Goal: Task Accomplishment & Management: Use online tool/utility

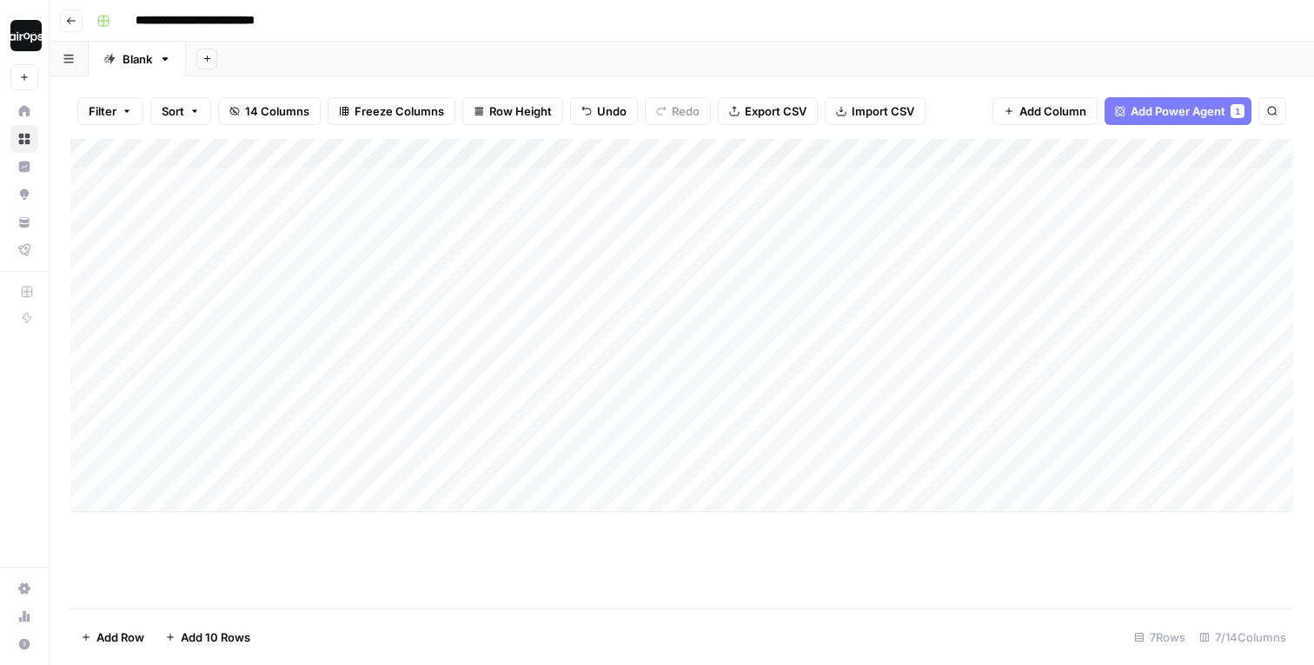
click at [625, 50] on div "Add Sheet" at bounding box center [750, 59] width 1128 height 35
click at [503, 526] on div "Add Column" at bounding box center [681, 374] width 1222 height 470
click at [889, 10] on div "**********" at bounding box center [692, 21] width 1207 height 28
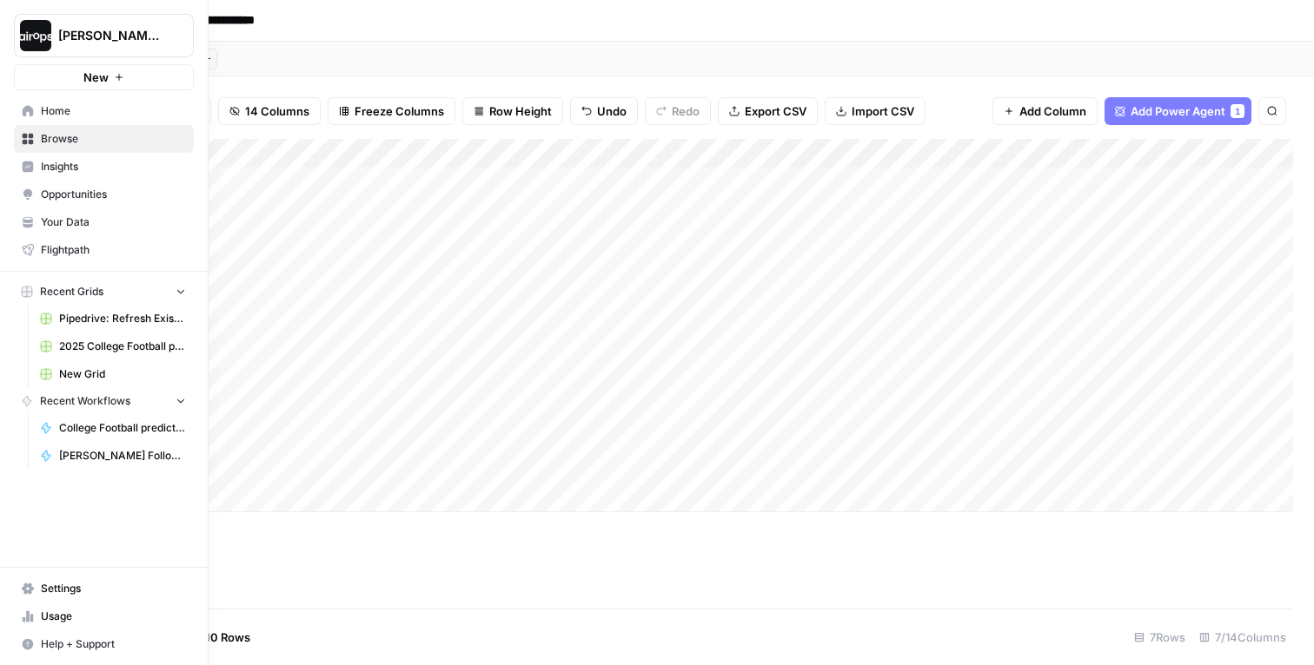
click at [119, 434] on span "College Football prediction" at bounding box center [122, 428] width 127 height 16
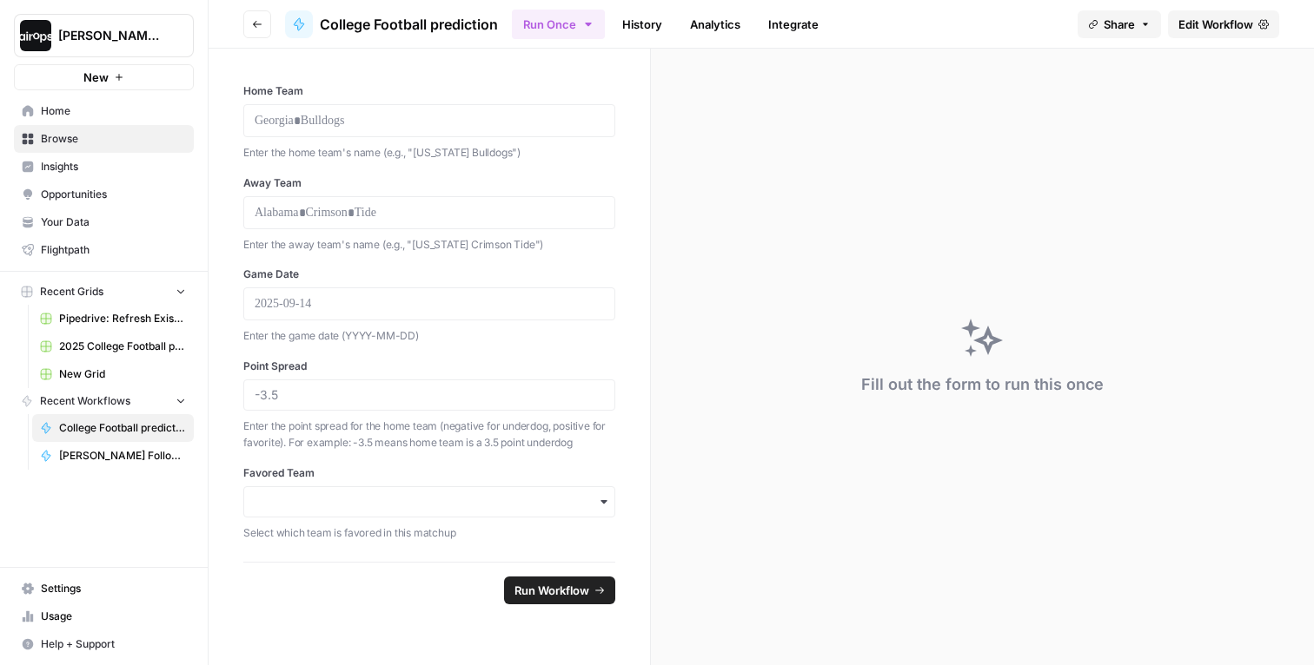
click at [879, 381] on div "Fill out the form to run this once" at bounding box center [982, 385] width 242 height 24
click at [738, 259] on div "Fill out the form to run this once" at bounding box center [982, 357] width 663 height 617
click at [52, 102] on link "Home" at bounding box center [104, 111] width 180 height 28
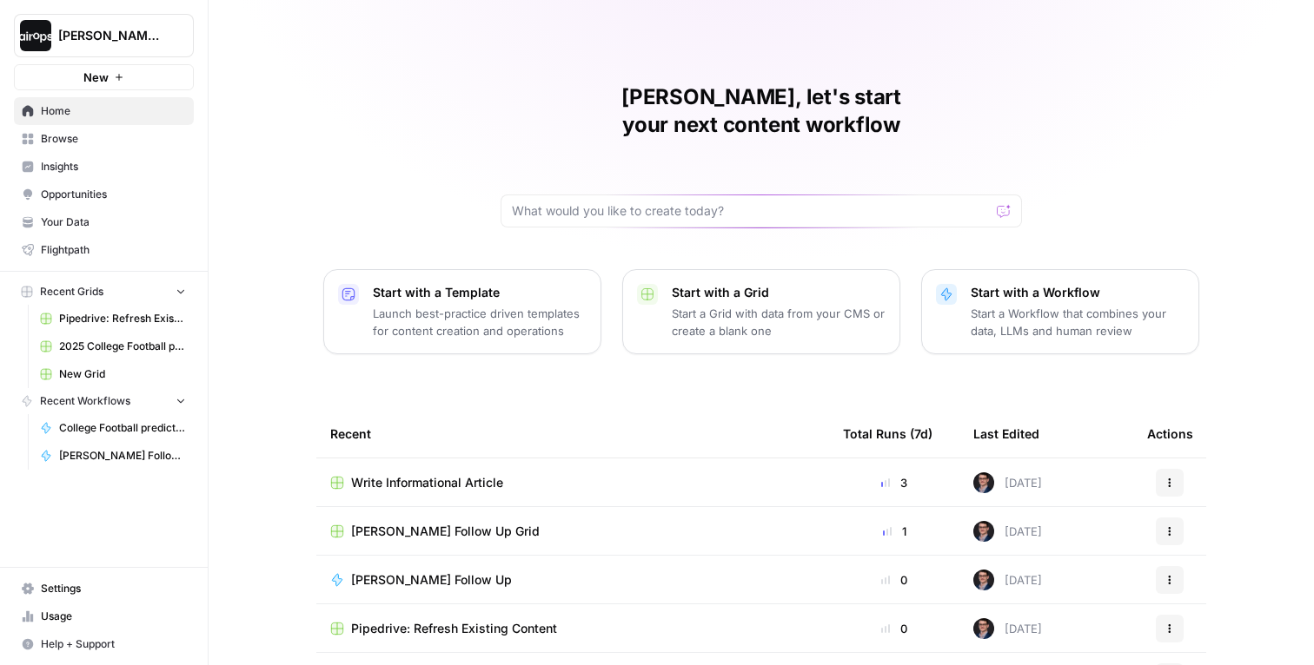
click at [1020, 305] on p "Start a Workflow that combines your data, LLMs and human review" at bounding box center [1077, 322] width 214 height 35
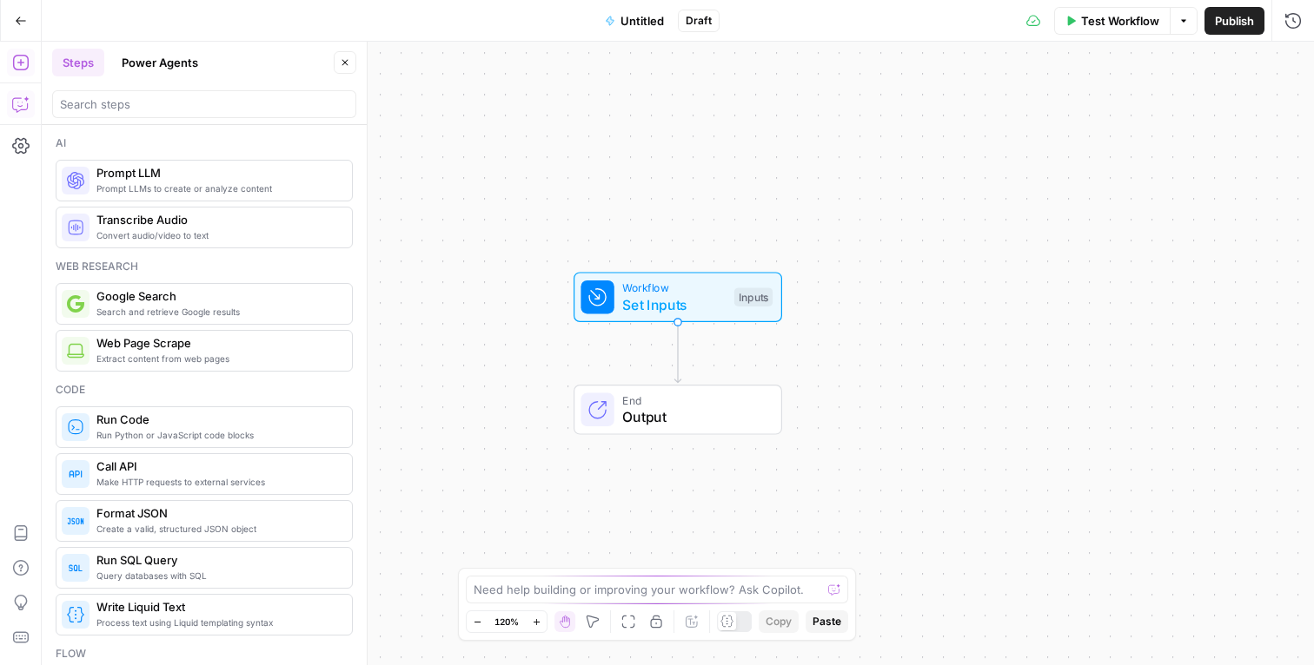
click at [14, 108] on icon "button" at bounding box center [20, 104] width 17 height 17
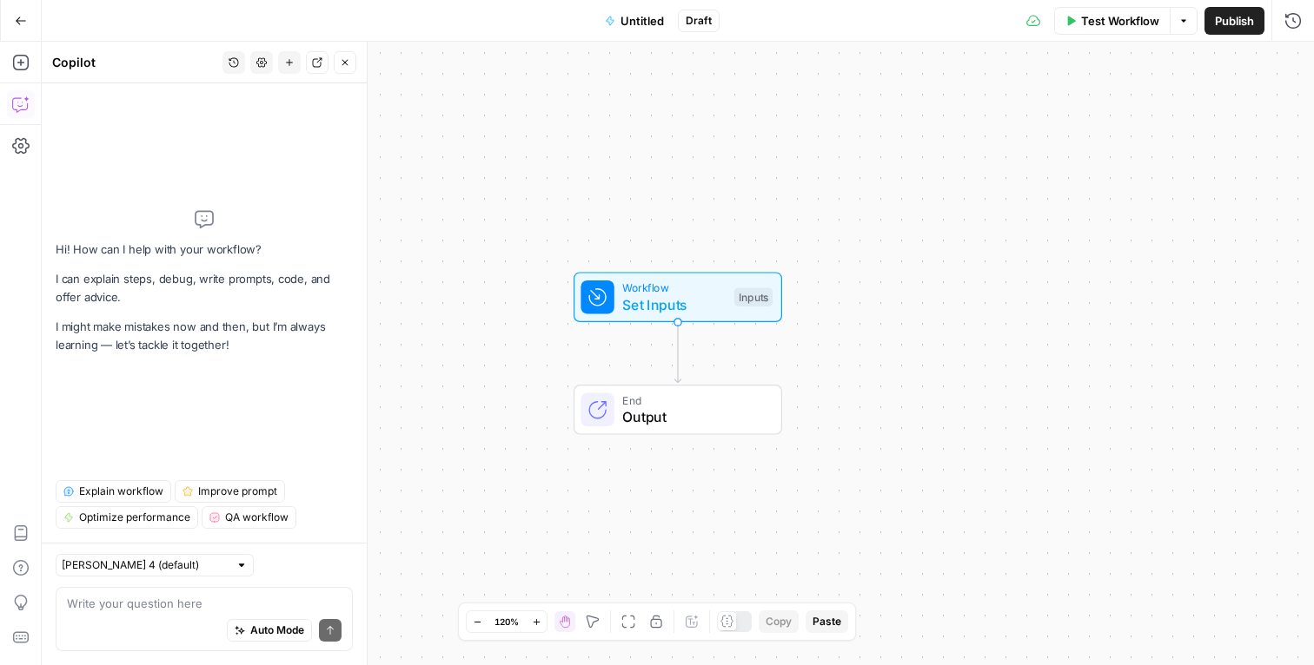
click at [194, 603] on textarea at bounding box center [204, 603] width 275 height 17
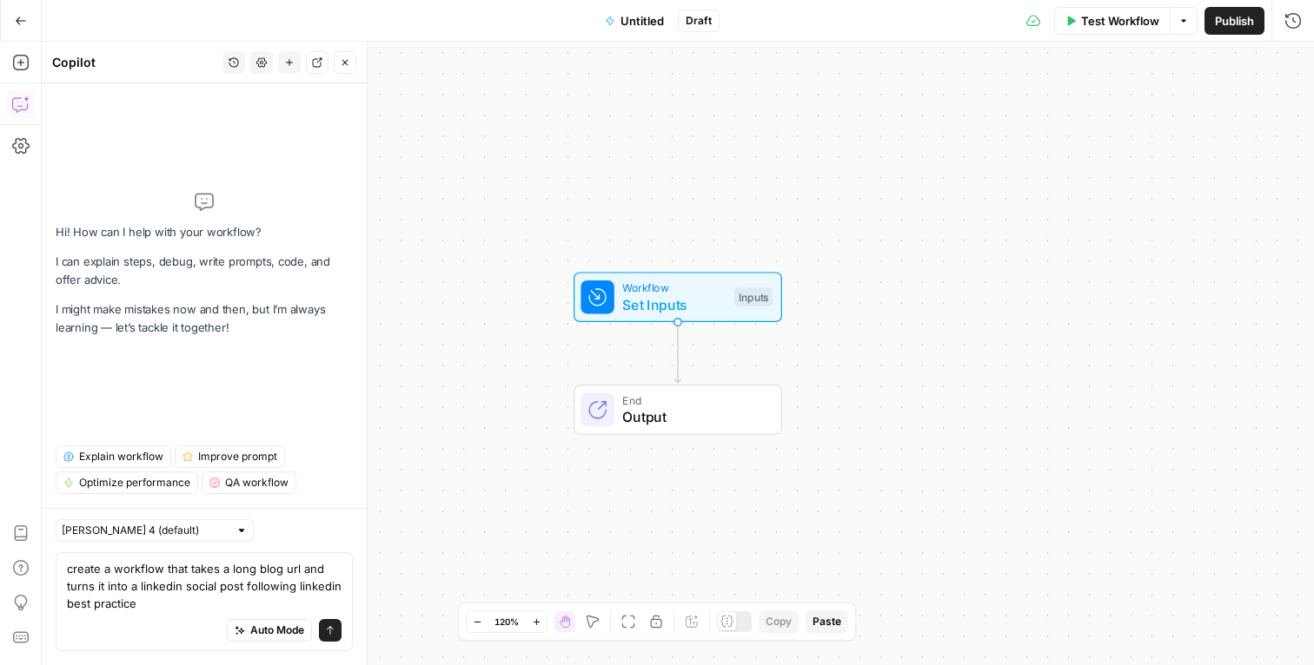
type textarea "create a workflow that takes a long blog url and turns it into a linkedin socia…"
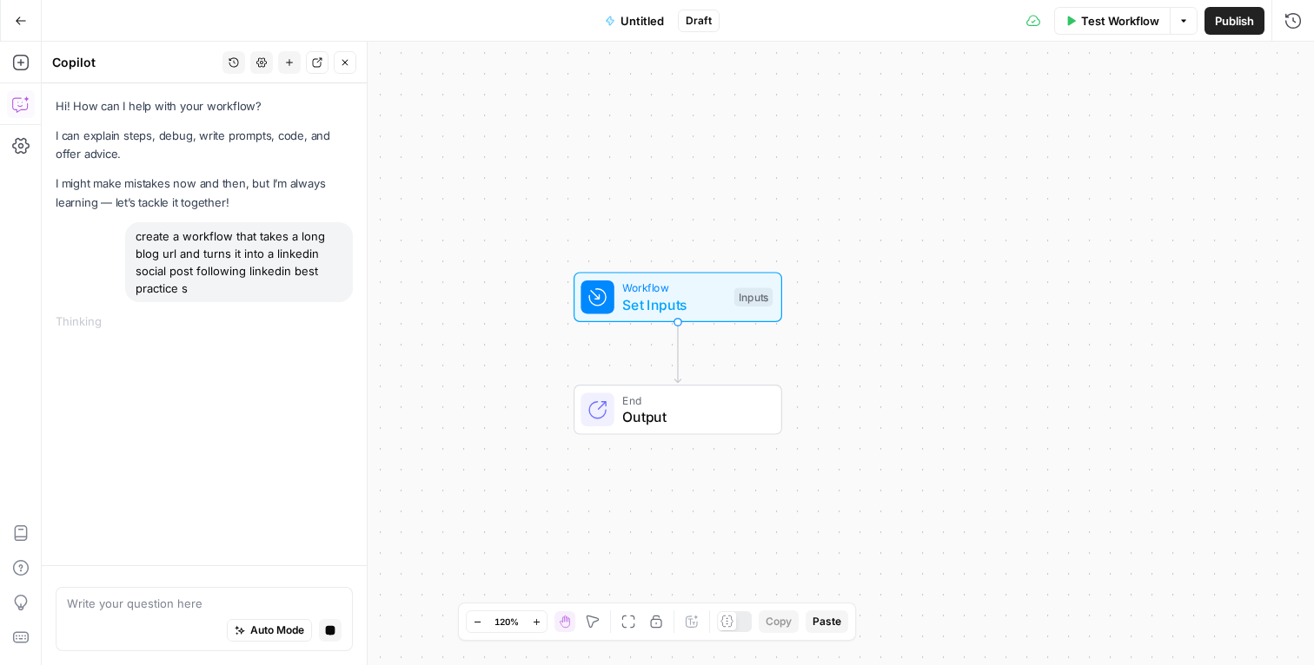
drag, startPoint x: 151, startPoint y: 251, endPoint x: 237, endPoint y: 251, distance: 86.0
click at [236, 251] on div "create a workflow that takes a long blog url and turns it into a linkedin socia…" at bounding box center [239, 262] width 228 height 80
click at [245, 271] on div "create a workflow that takes a long blog url and turns it into a linkedin socia…" at bounding box center [239, 262] width 228 height 80
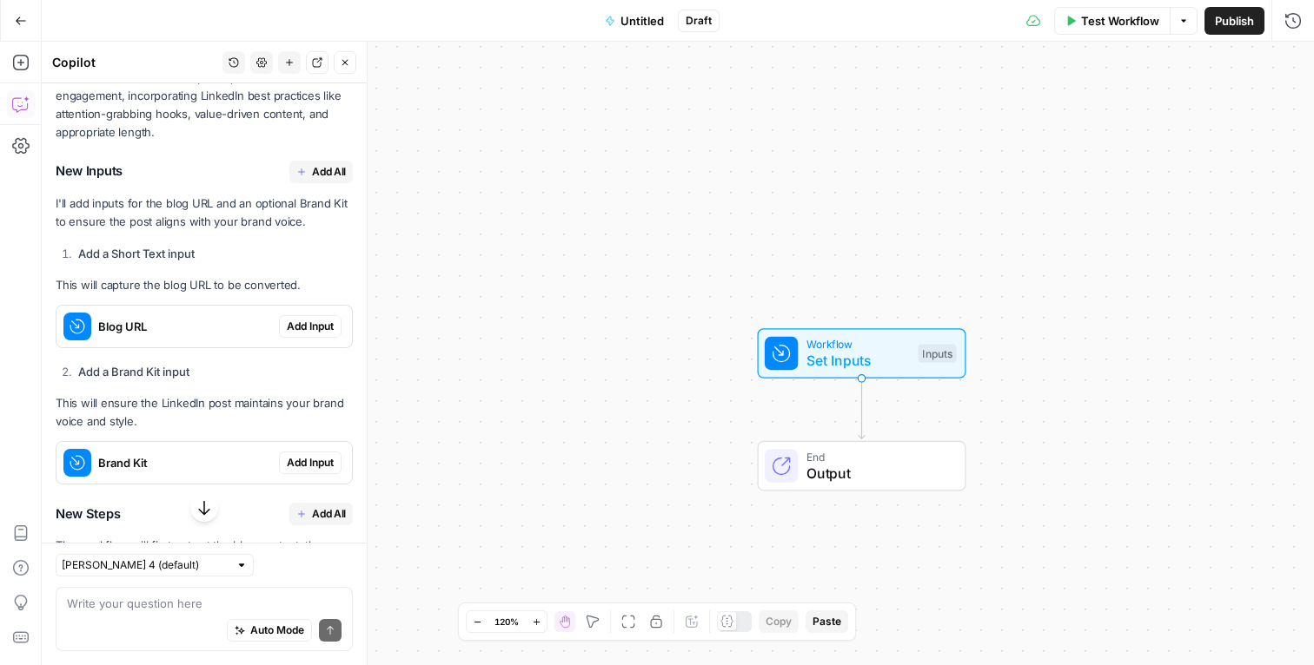
scroll to position [366, 0]
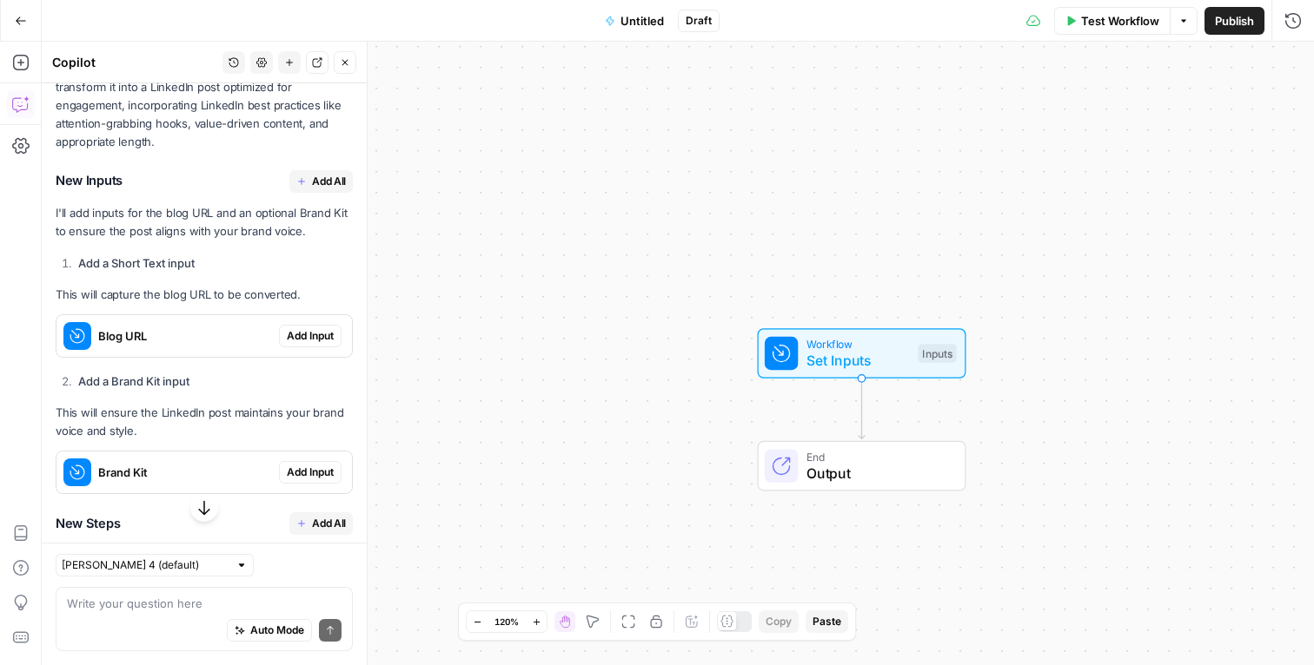
click at [293, 261] on li "Add a Short Text input" at bounding box center [213, 263] width 279 height 17
click at [303, 335] on span "Add Input" at bounding box center [310, 336] width 47 height 16
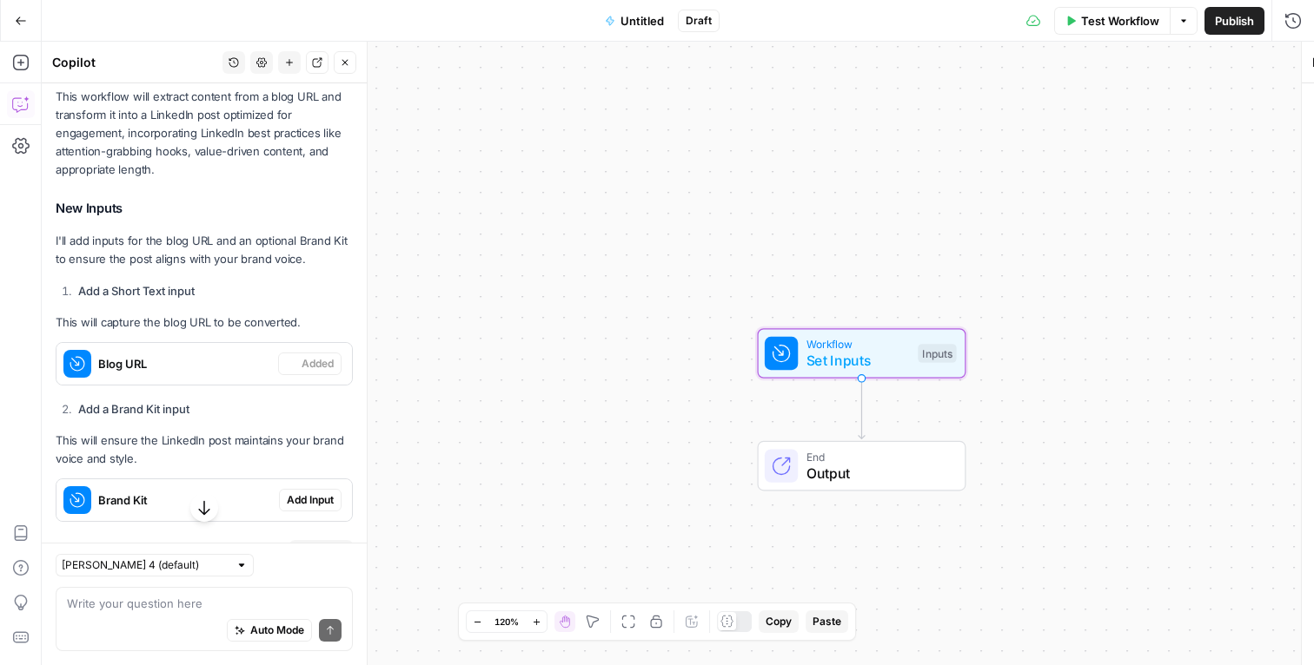
scroll to position [394, 0]
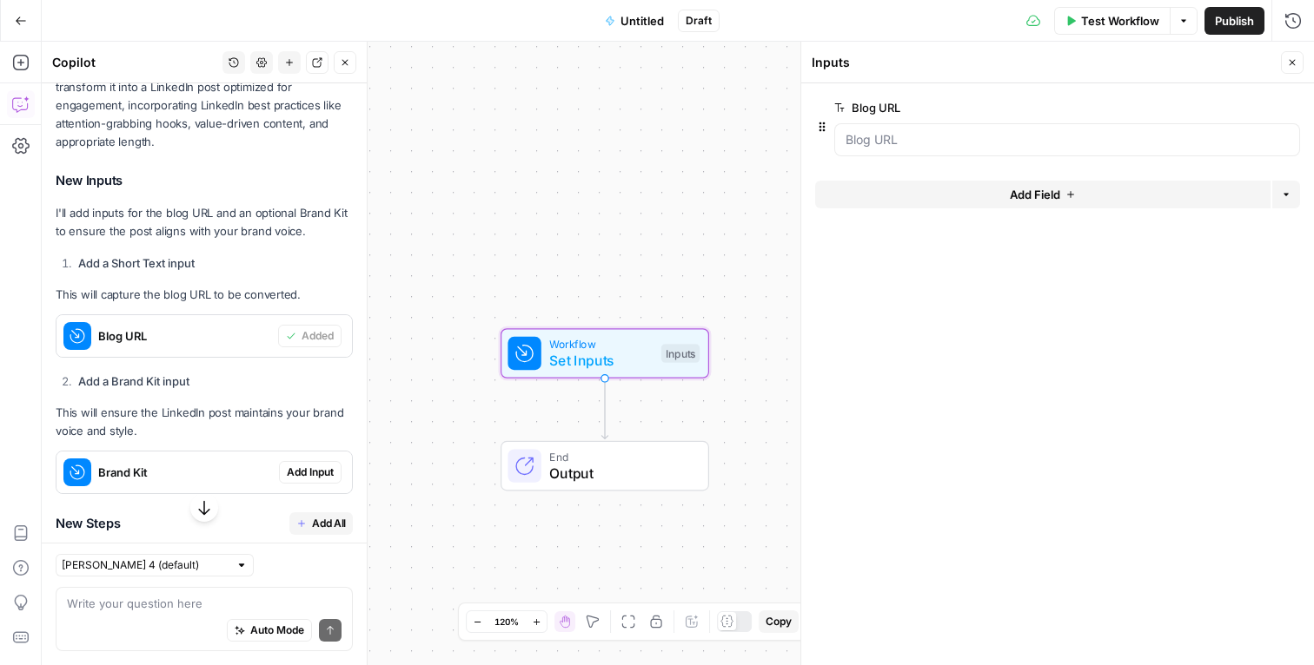
click at [309, 470] on span "Add Input" at bounding box center [310, 473] width 47 height 16
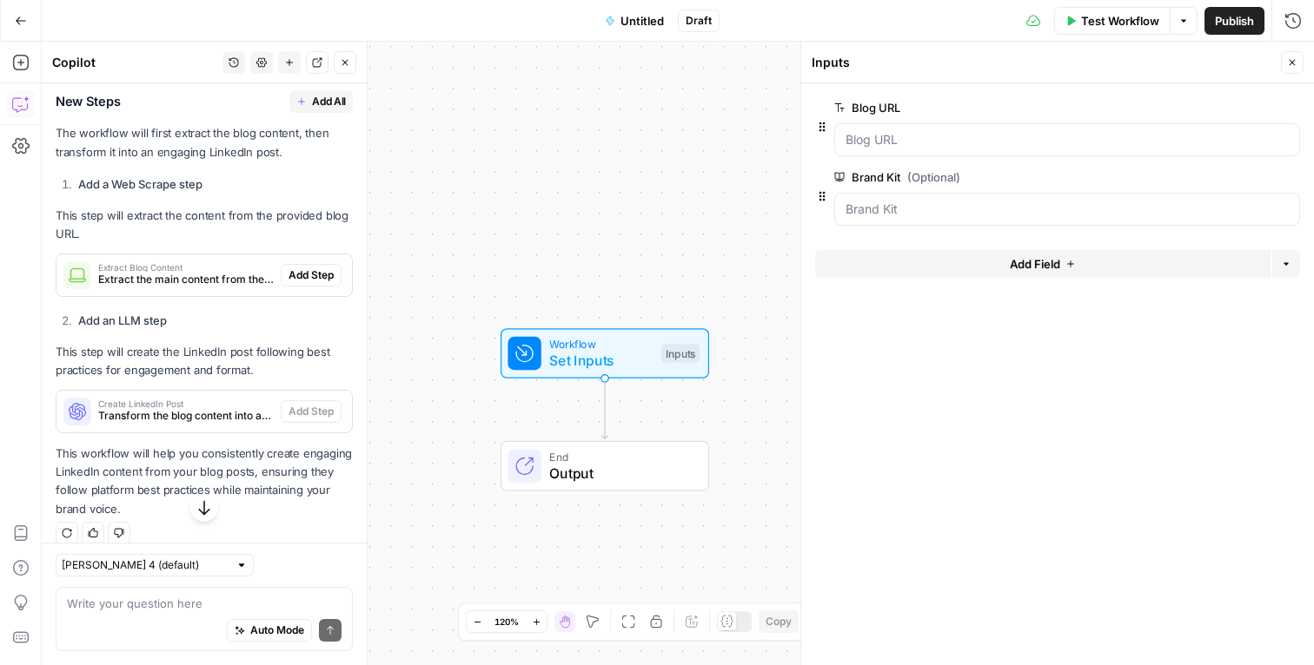
scroll to position [832, 0]
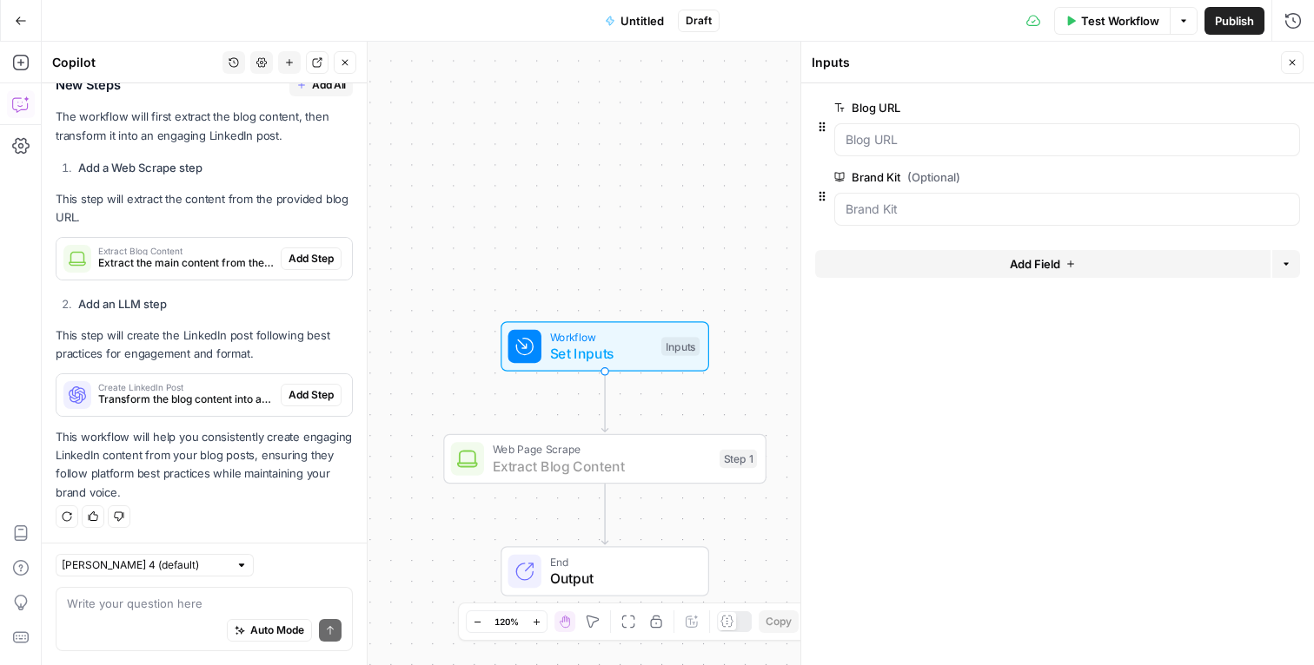
click at [297, 257] on span "Add Step" at bounding box center [310, 259] width 45 height 16
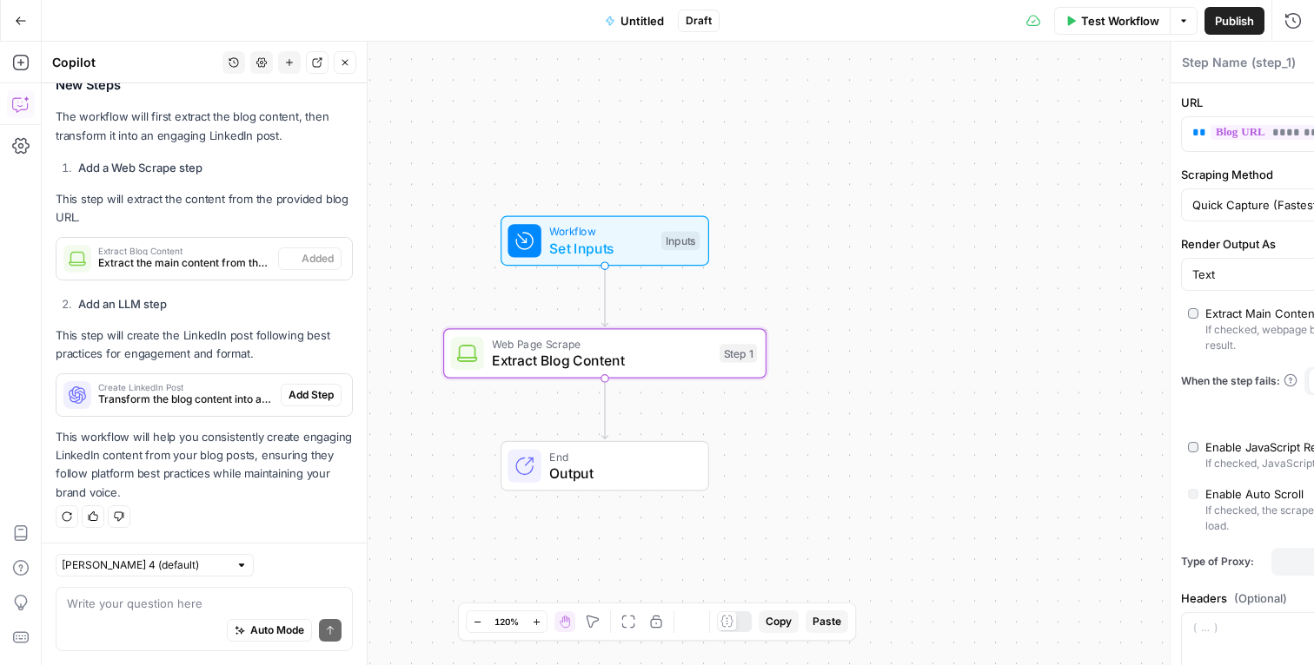
type textarea "Extract Blog Content"
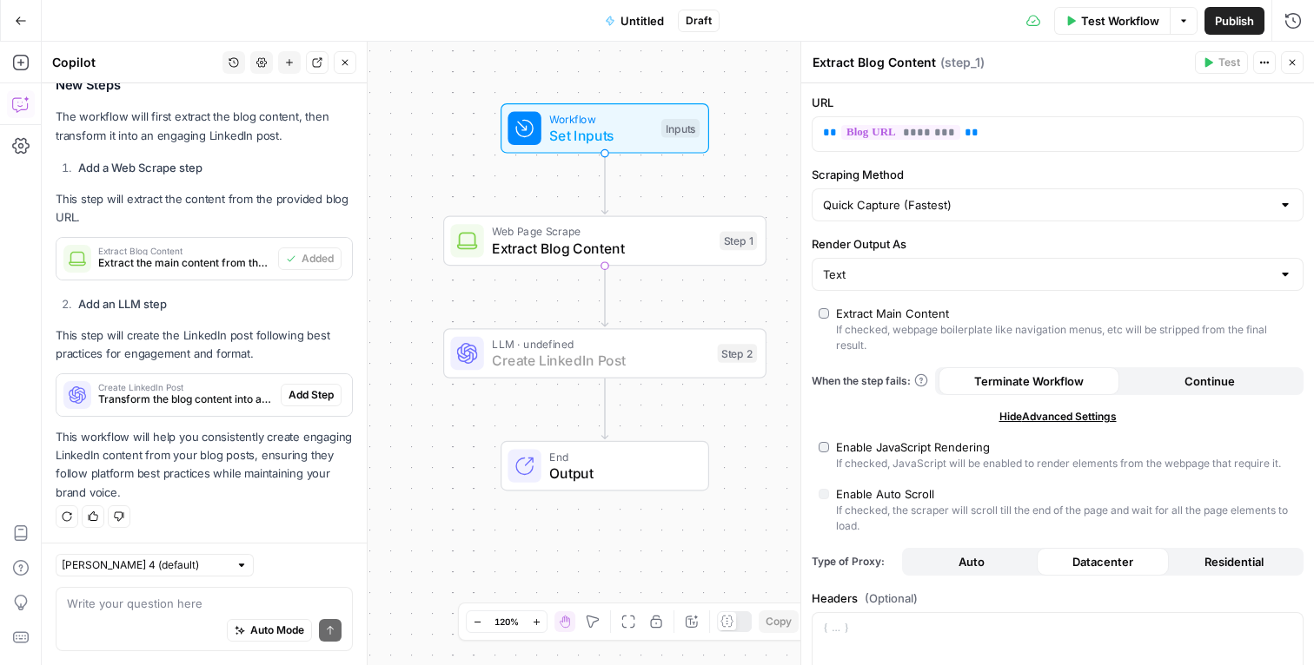
click at [308, 394] on span "Add Step" at bounding box center [310, 395] width 45 height 16
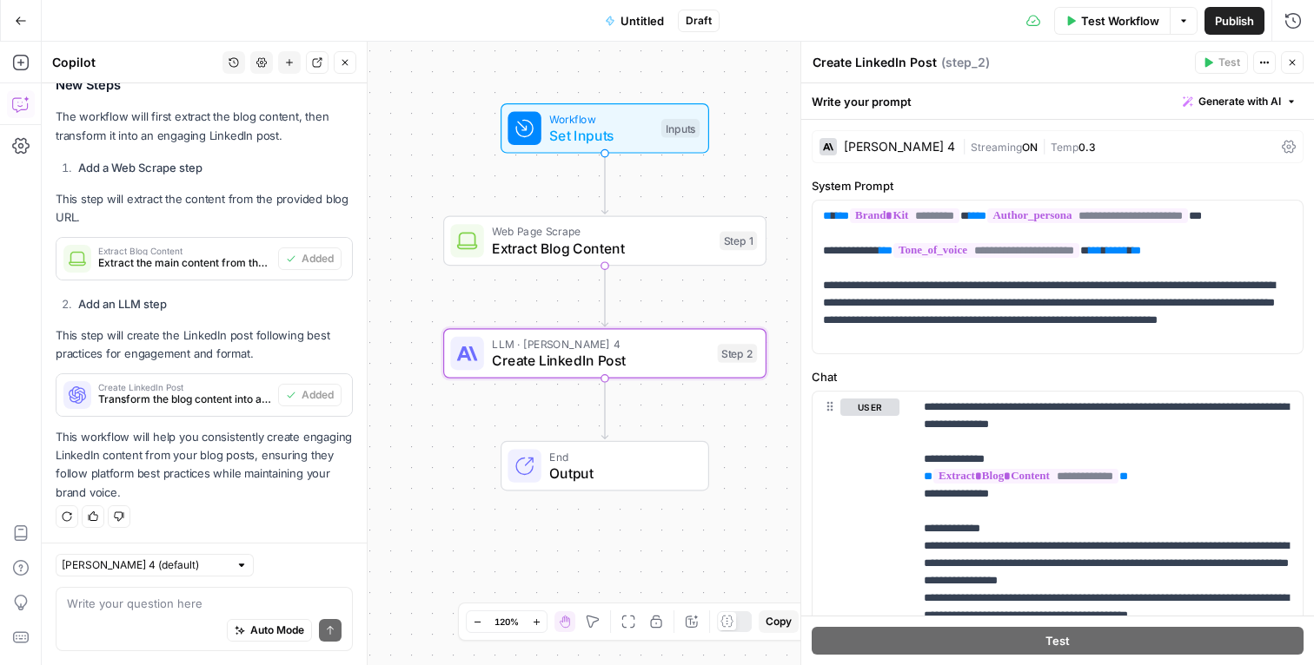
click at [232, 482] on p "This workflow will help you consistently create engaging LinkedIn content from …" at bounding box center [204, 465] width 297 height 74
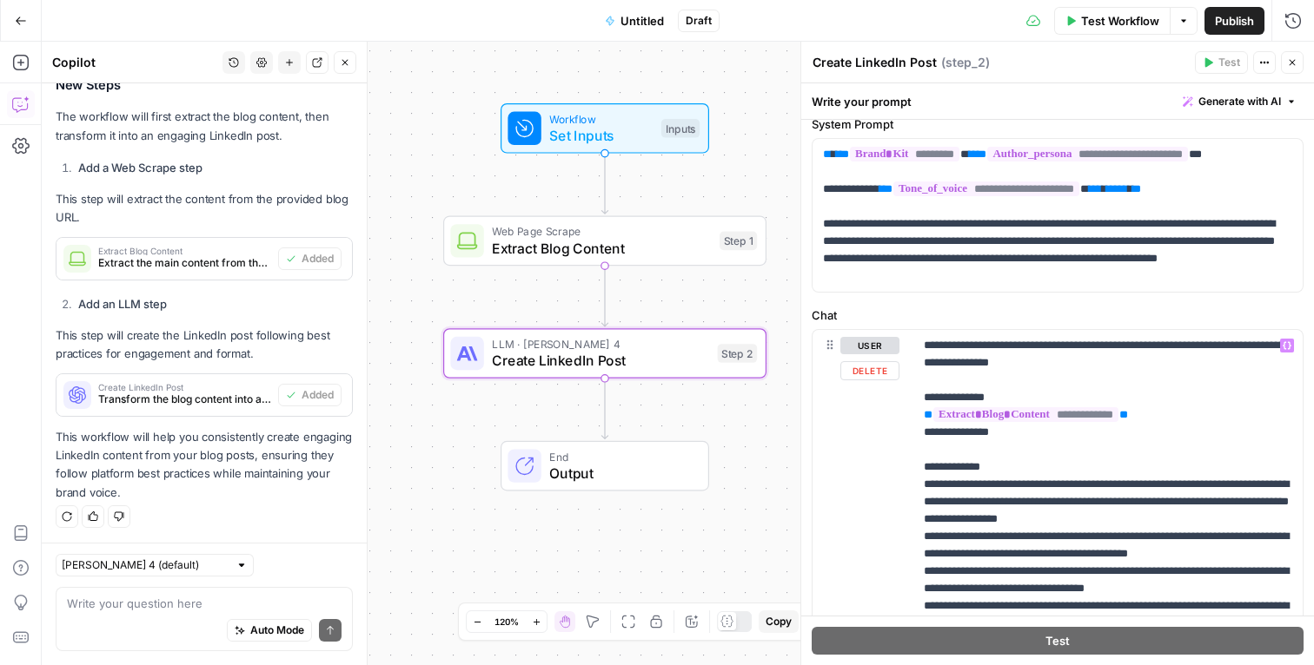
scroll to position [0, 0]
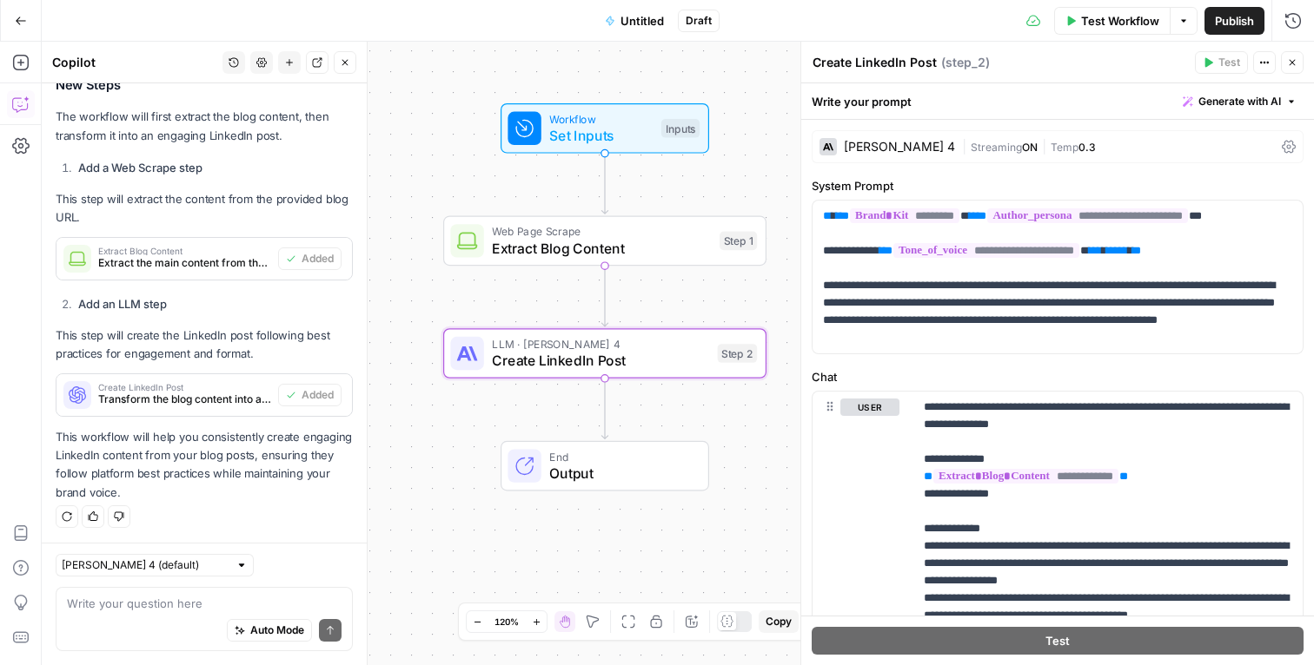
click at [966, 14] on div "Test Workflow Options Publish Run History" at bounding box center [1016, 20] width 594 height 41
click at [1289, 60] on icon "button" at bounding box center [1292, 63] width 6 height 6
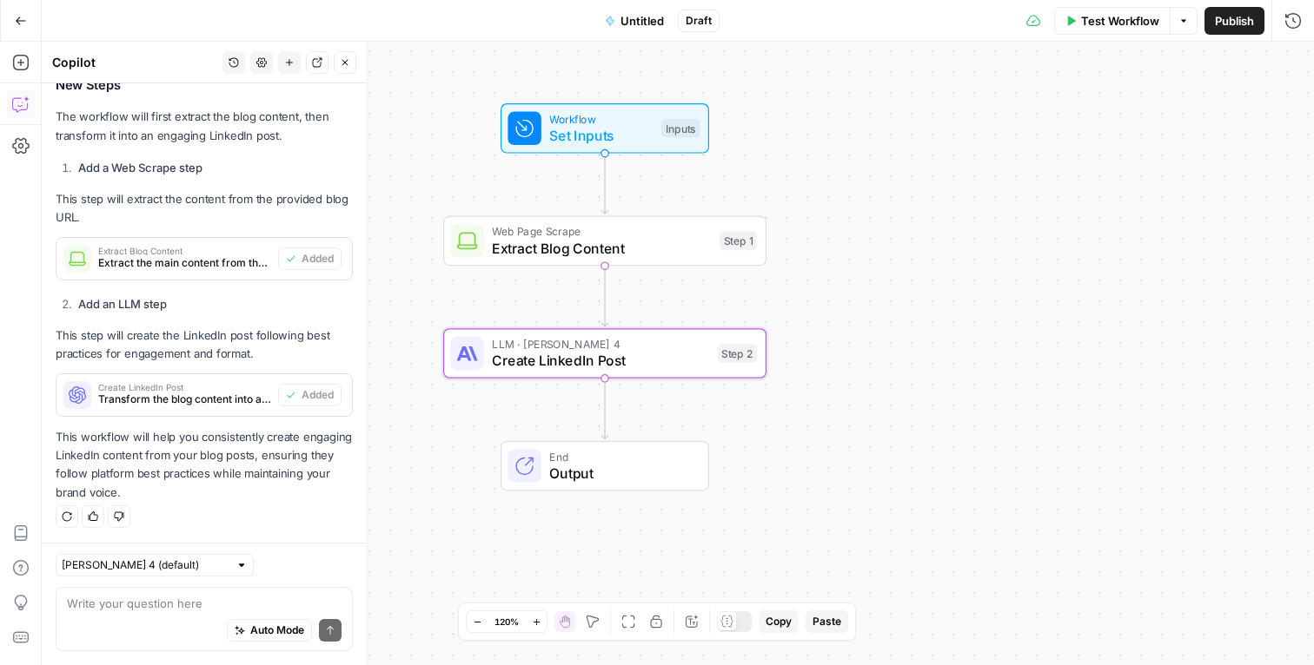
click at [1020, 243] on div "Workflow Set Inputs Inputs Web Page Scrape Extract Blog Content Step 1 LLM · [P…" at bounding box center [678, 354] width 1272 height 624
click at [347, 60] on icon "button" at bounding box center [345, 63] width 6 height 6
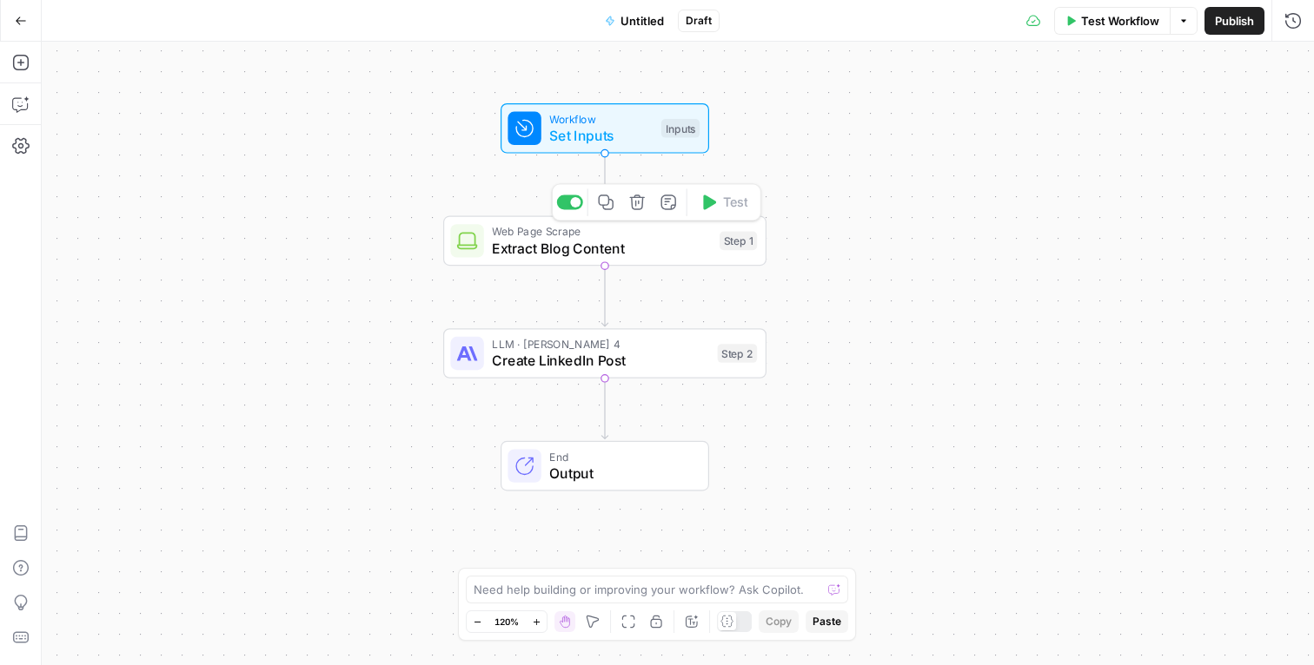
click at [644, 213] on button "Delete step" at bounding box center [637, 202] width 27 height 27
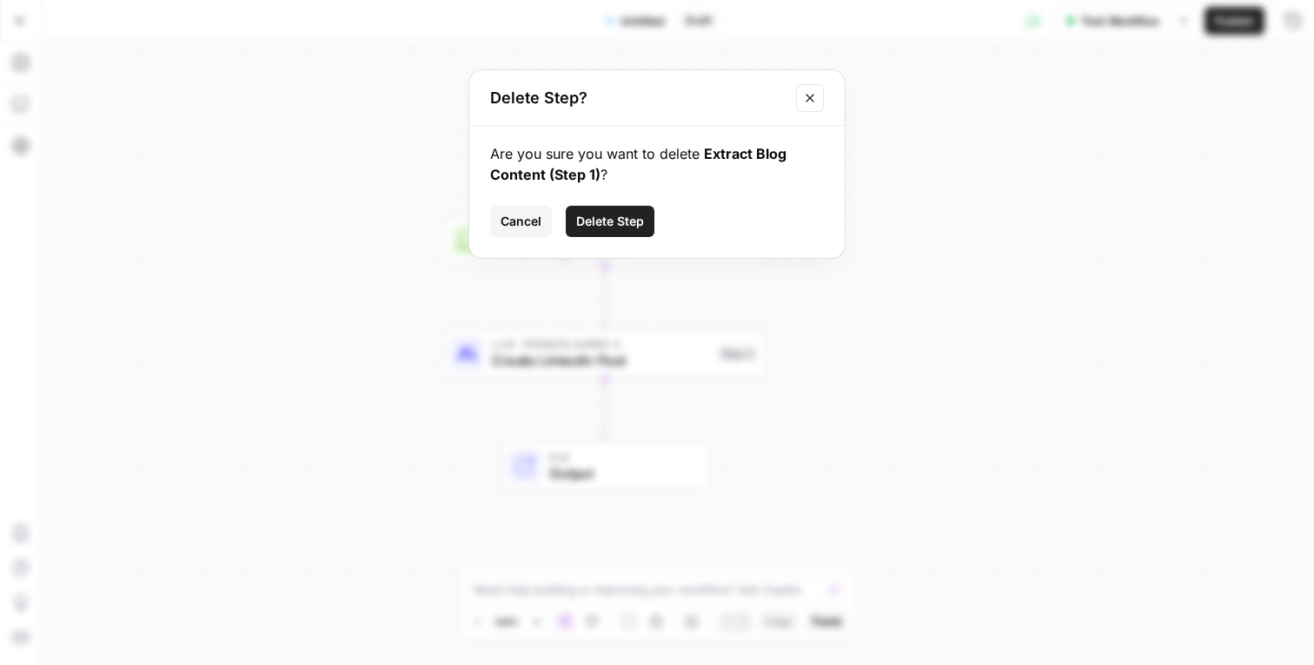
click at [634, 222] on span "Delete Step" at bounding box center [610, 221] width 68 height 17
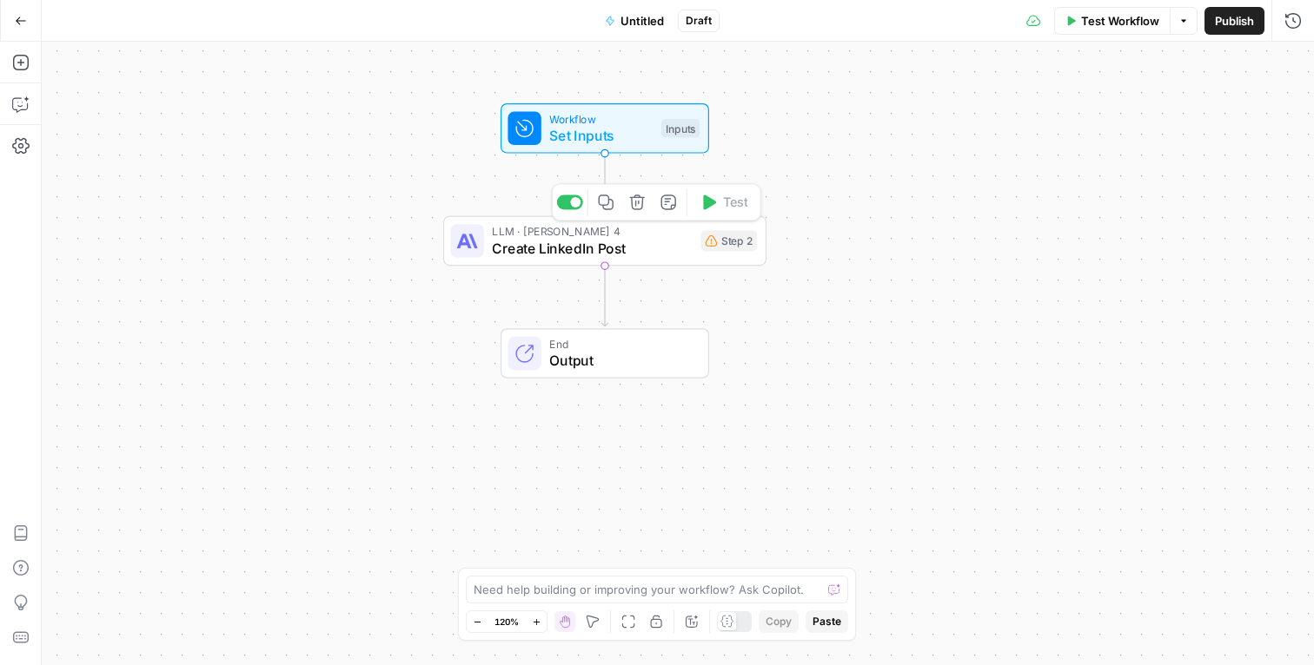
click at [643, 205] on icon "button" at bounding box center [637, 202] width 17 height 17
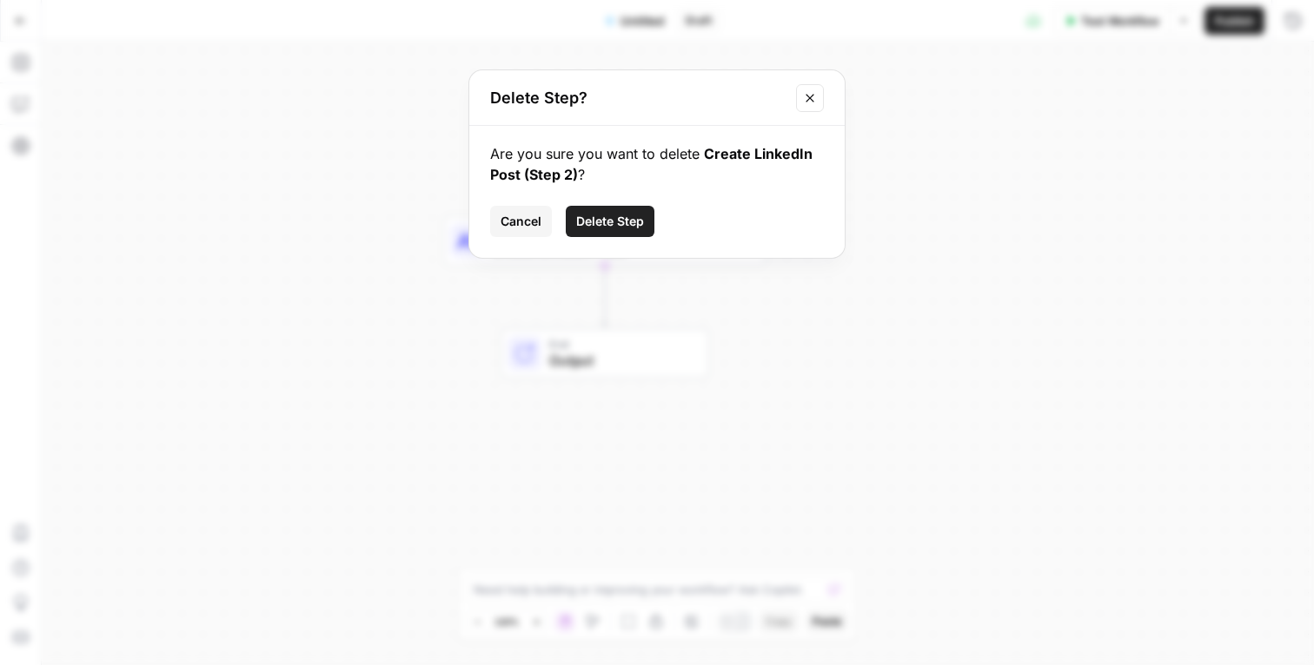
click at [638, 217] on span "Delete Step" at bounding box center [610, 221] width 68 height 17
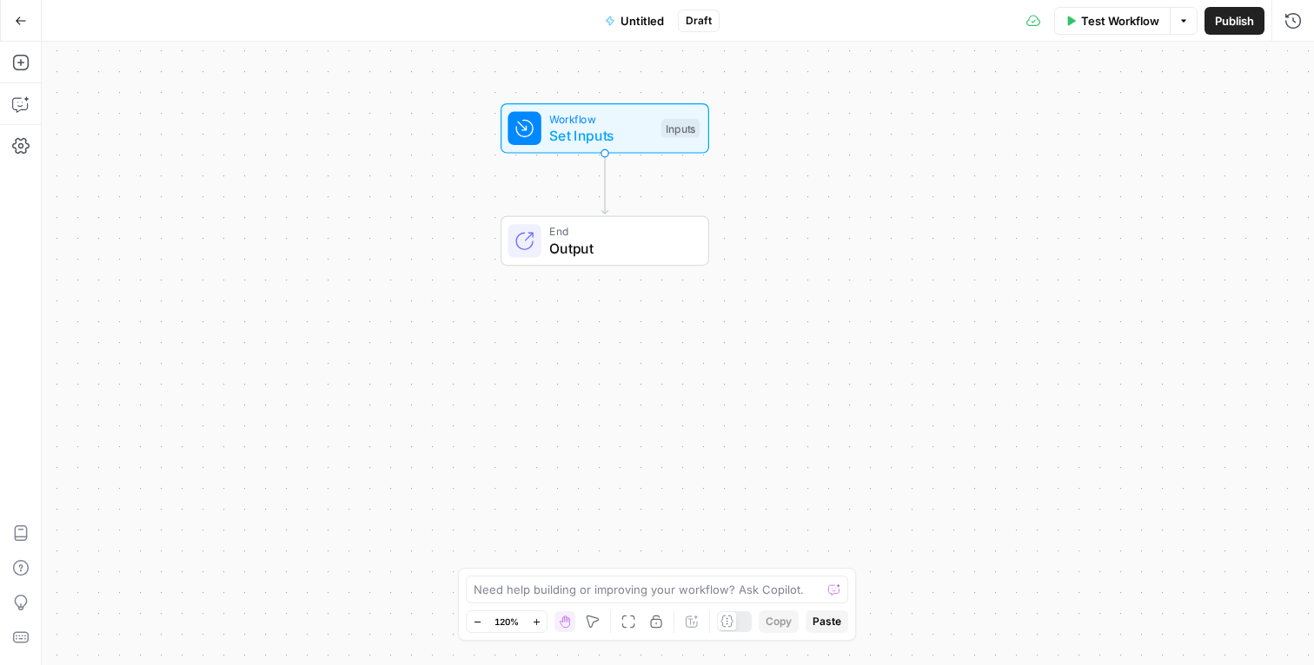
click at [629, 125] on span "Set Inputs" at bounding box center [600, 135] width 103 height 21
click at [641, 146] on div "Workflow Set Inputs Inputs" at bounding box center [604, 128] width 208 height 50
click at [601, 126] on span "Set Inputs" at bounding box center [600, 133] width 103 height 21
click at [1292, 107] on icon "button" at bounding box center [1289, 107] width 9 height 9
click at [757, 182] on div "Workflow Set Inputs Inputs Test Step End Output" at bounding box center [678, 354] width 1272 height 624
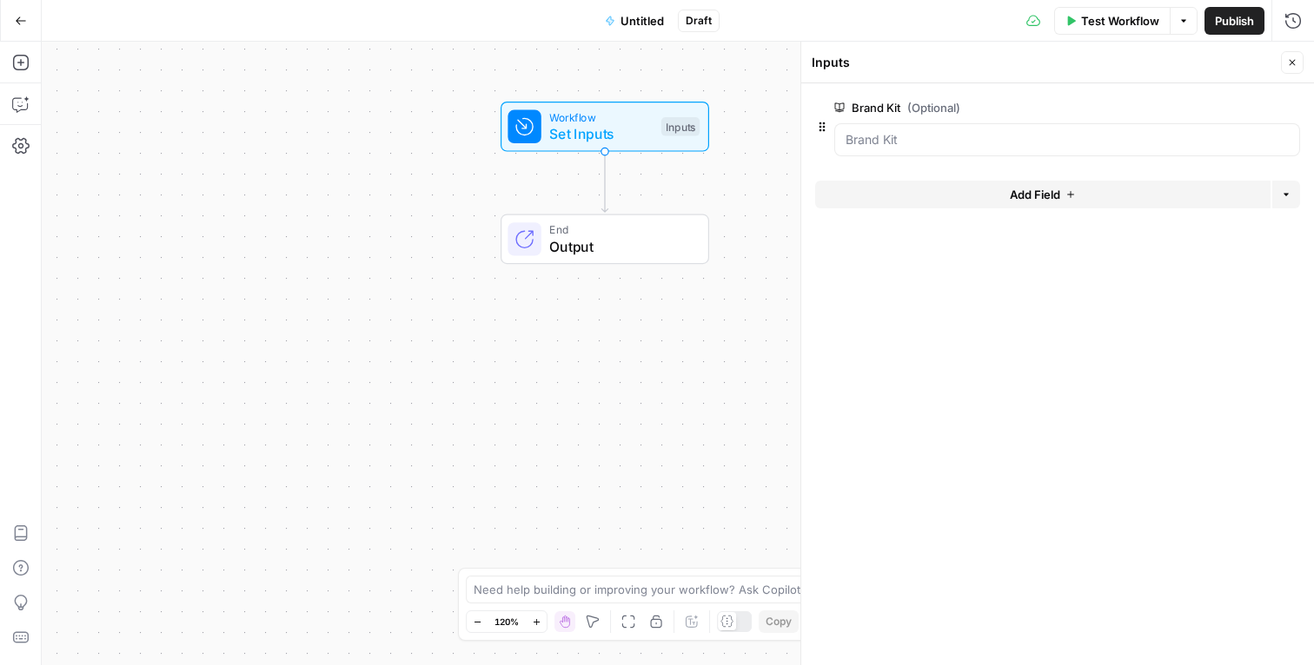
click at [1294, 64] on icon "button" at bounding box center [1292, 63] width 6 height 6
click at [24, 99] on icon "button" at bounding box center [20, 104] width 17 height 17
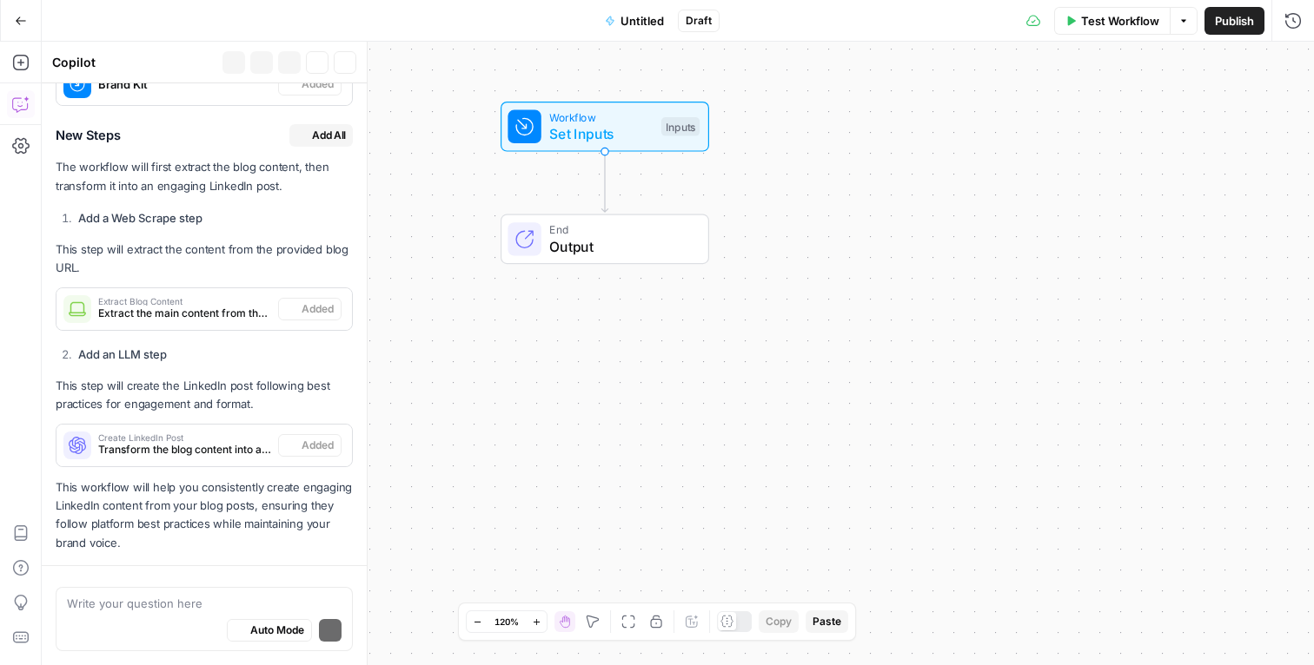
scroll to position [832, 0]
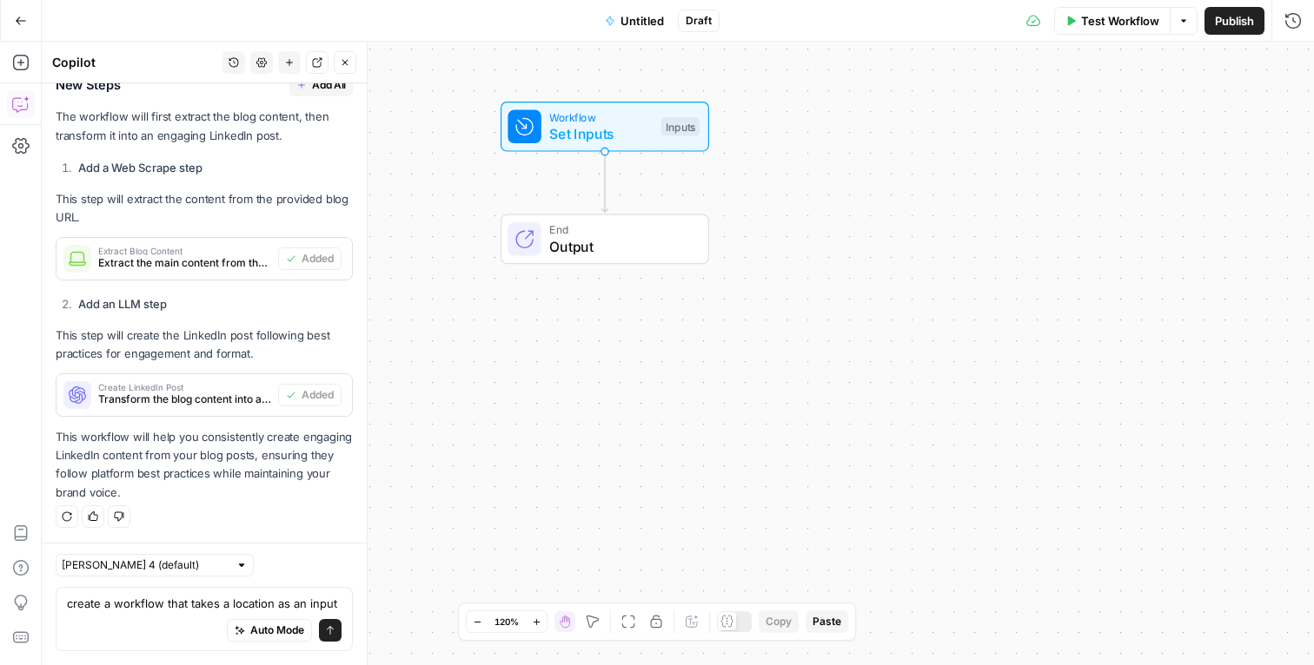
type textarea "create a workflow that takes a location as an input"
click at [341, 602] on textarea "create a workflow that takes a location as an input" at bounding box center [204, 603] width 275 height 17
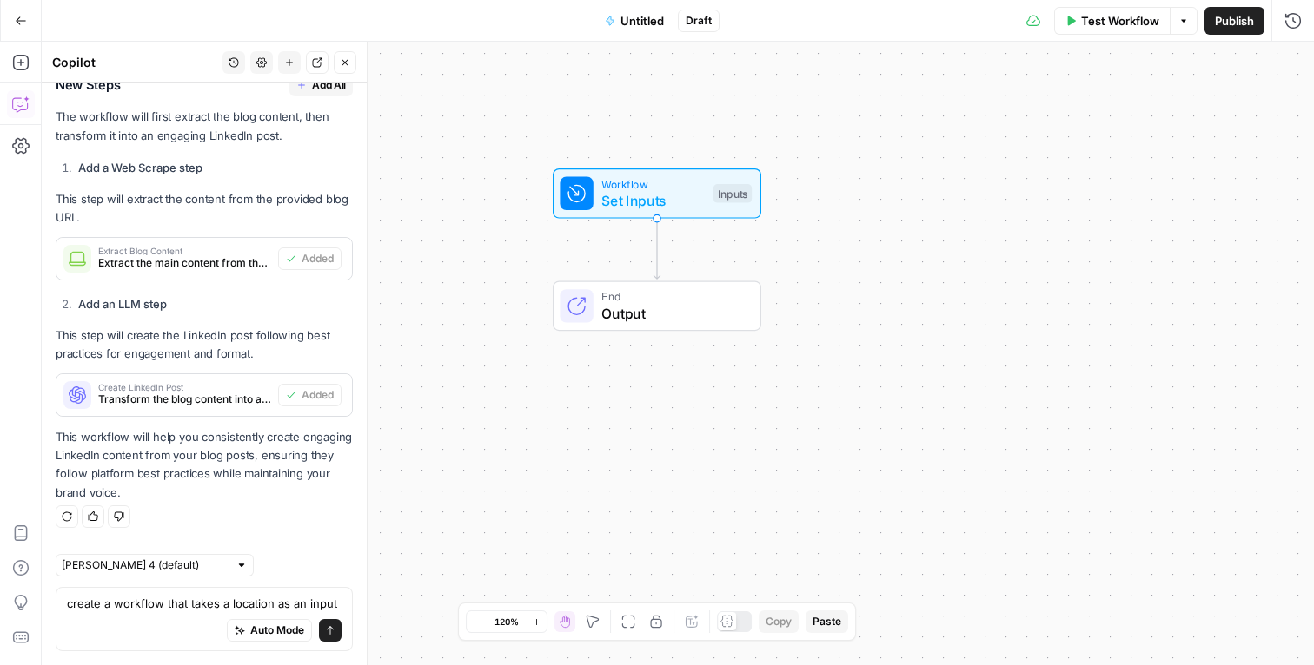
drag, startPoint x: 923, startPoint y: 195, endPoint x: 979, endPoint y: 257, distance: 83.7
click at [979, 258] on div "Workflow Set Inputs Inputs End Output" at bounding box center [678, 354] width 1272 height 624
click at [5, 8] on button "Go Back" at bounding box center [20, 20] width 31 height 31
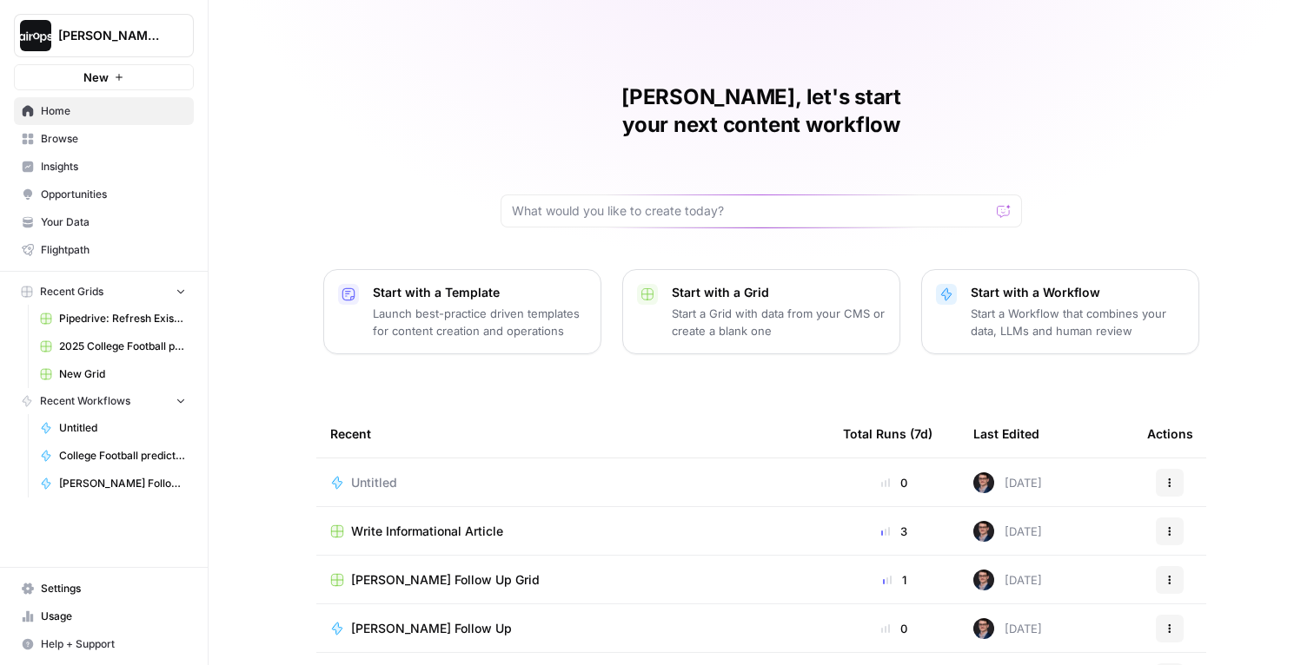
click at [73, 209] on link "Your Data" at bounding box center [104, 222] width 180 height 28
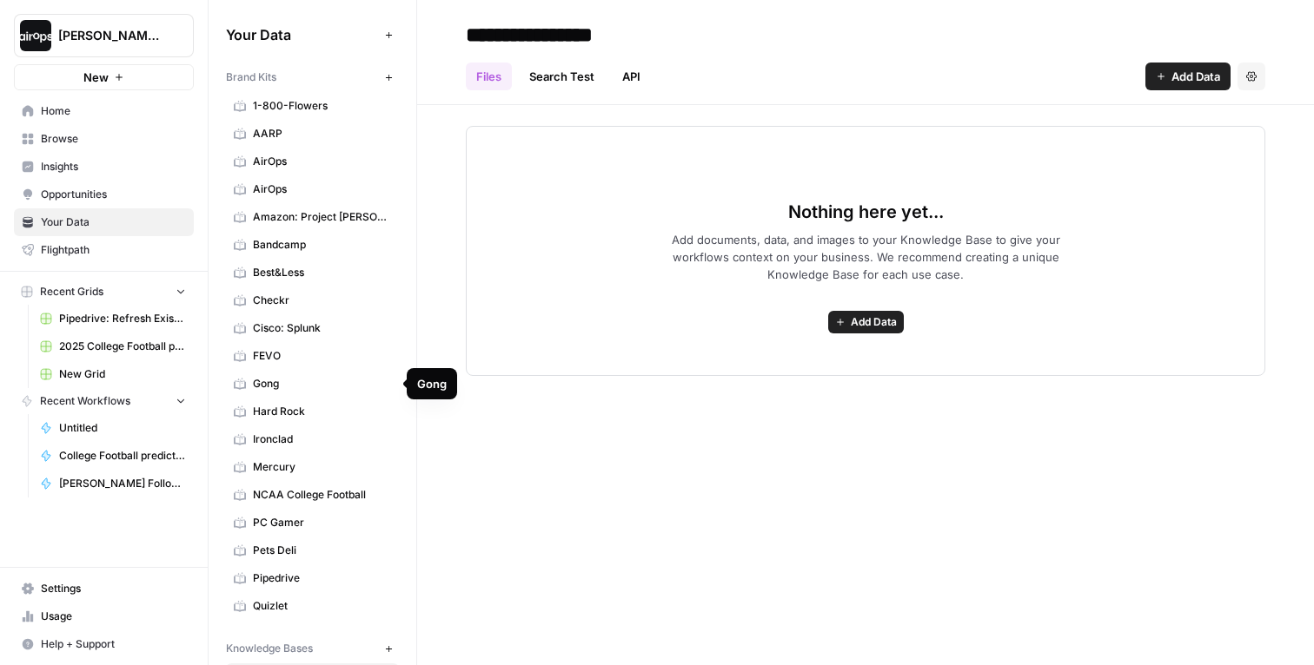
click at [300, 381] on span "Gong" at bounding box center [322, 384] width 138 height 16
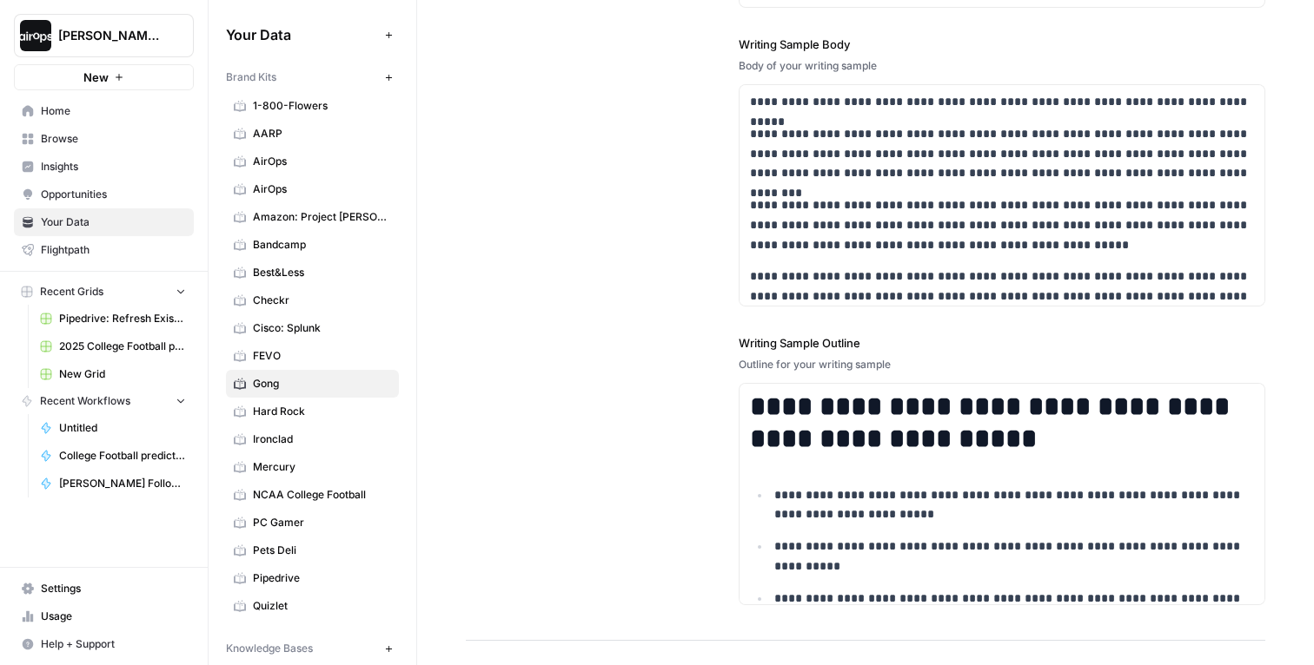
scroll to position [2372, 0]
